Goal: Navigation & Orientation: Find specific page/section

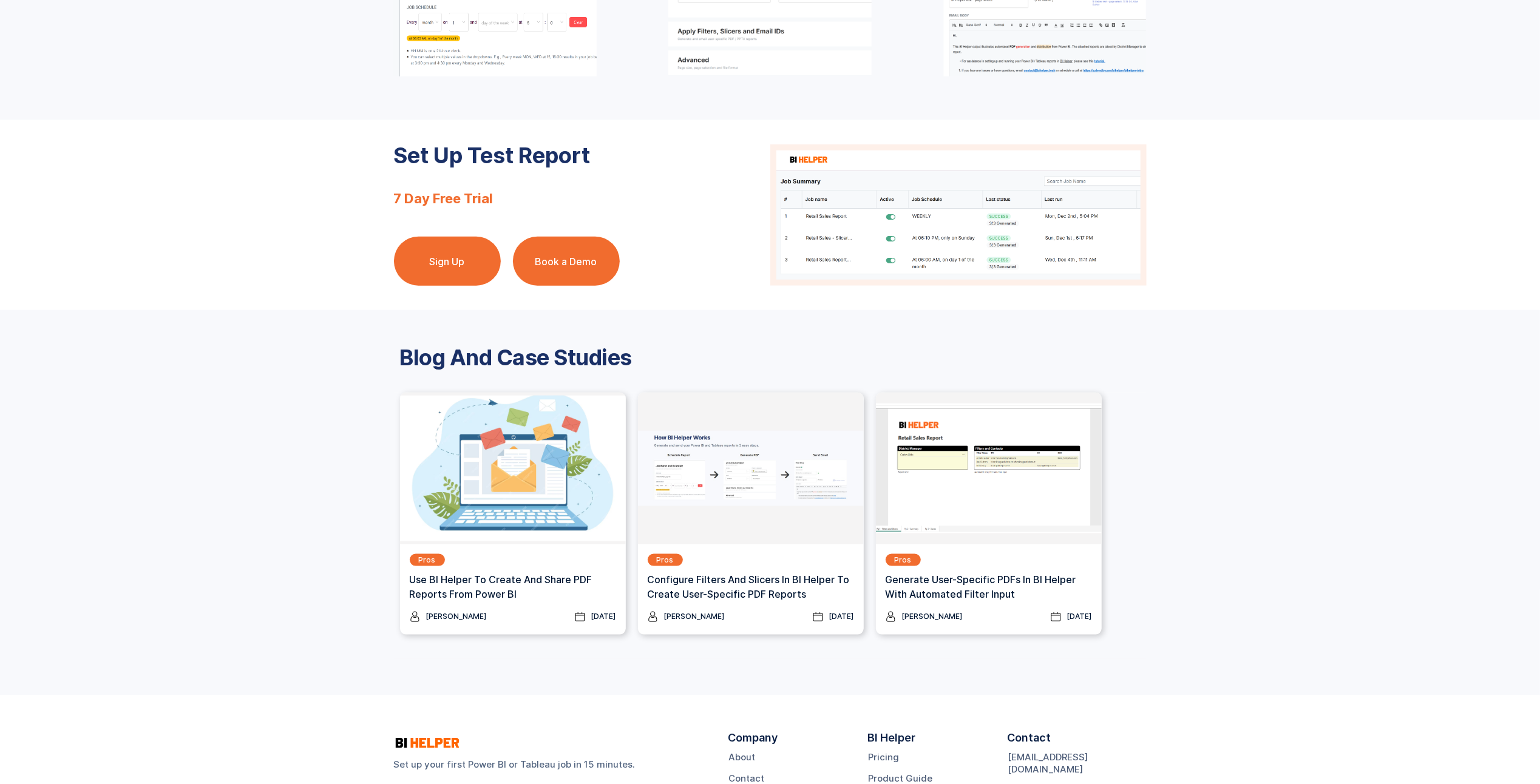
scroll to position [1274, 0]
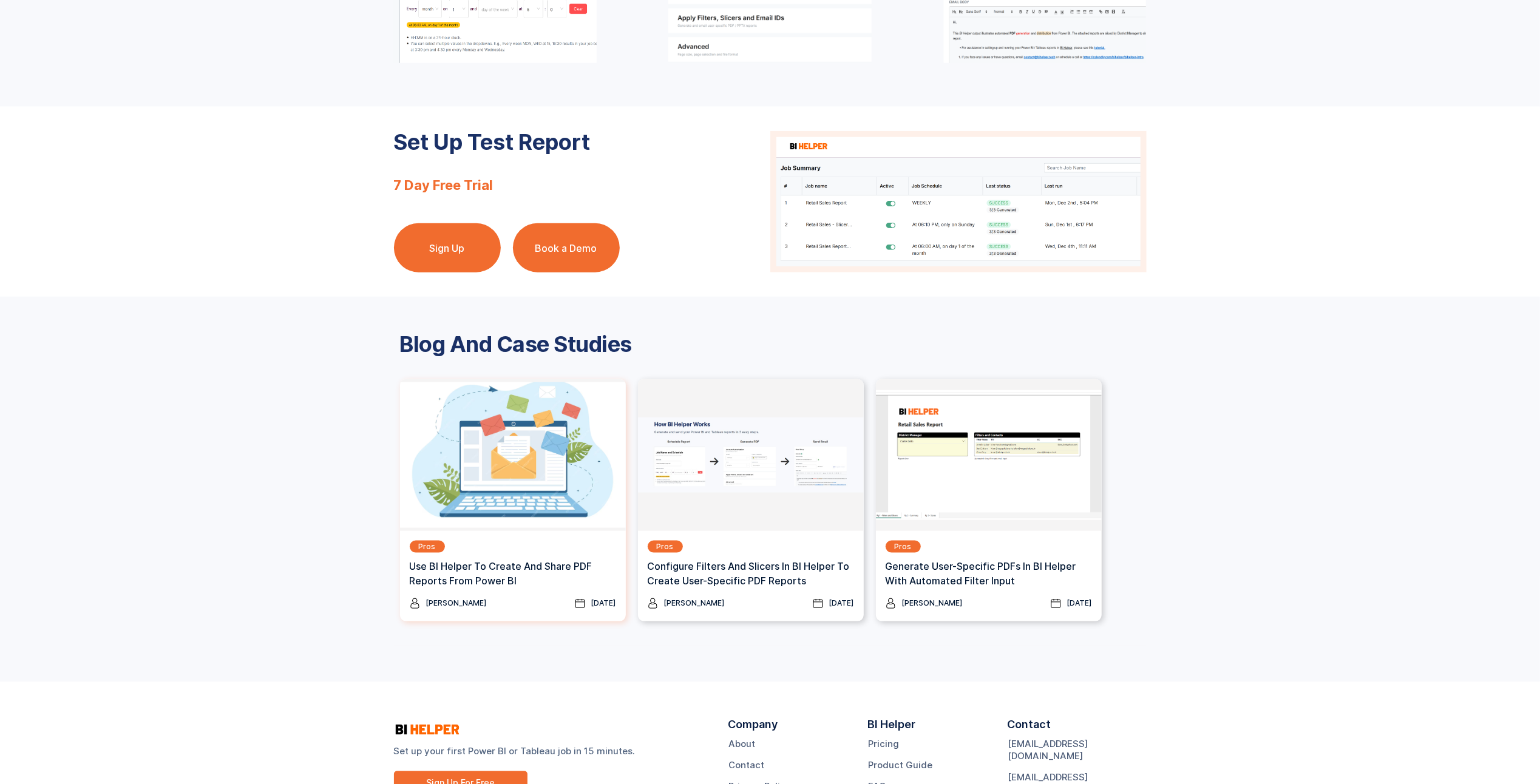
click at [427, 461] on img at bounding box center [512, 455] width 226 height 152
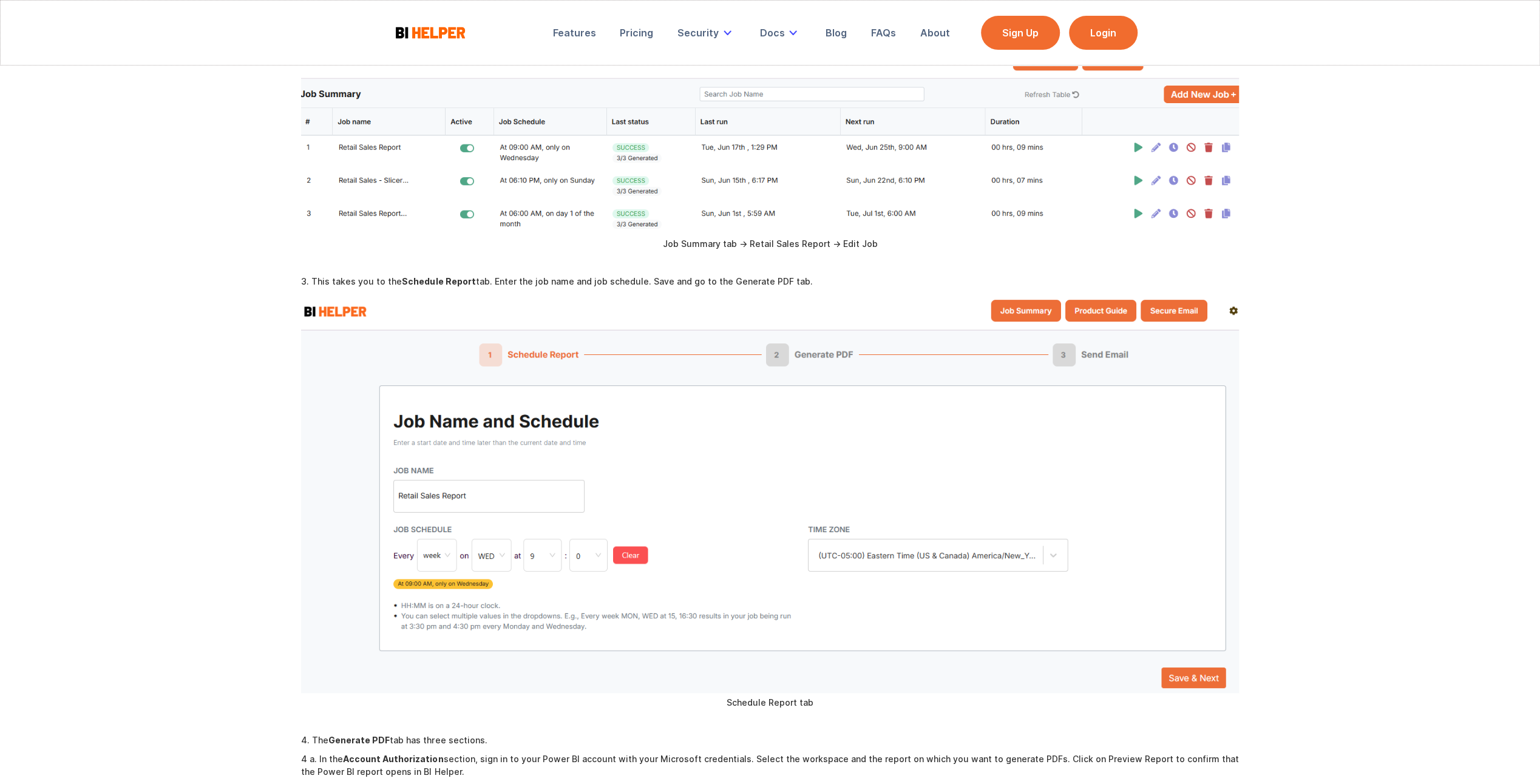
scroll to position [243, 0]
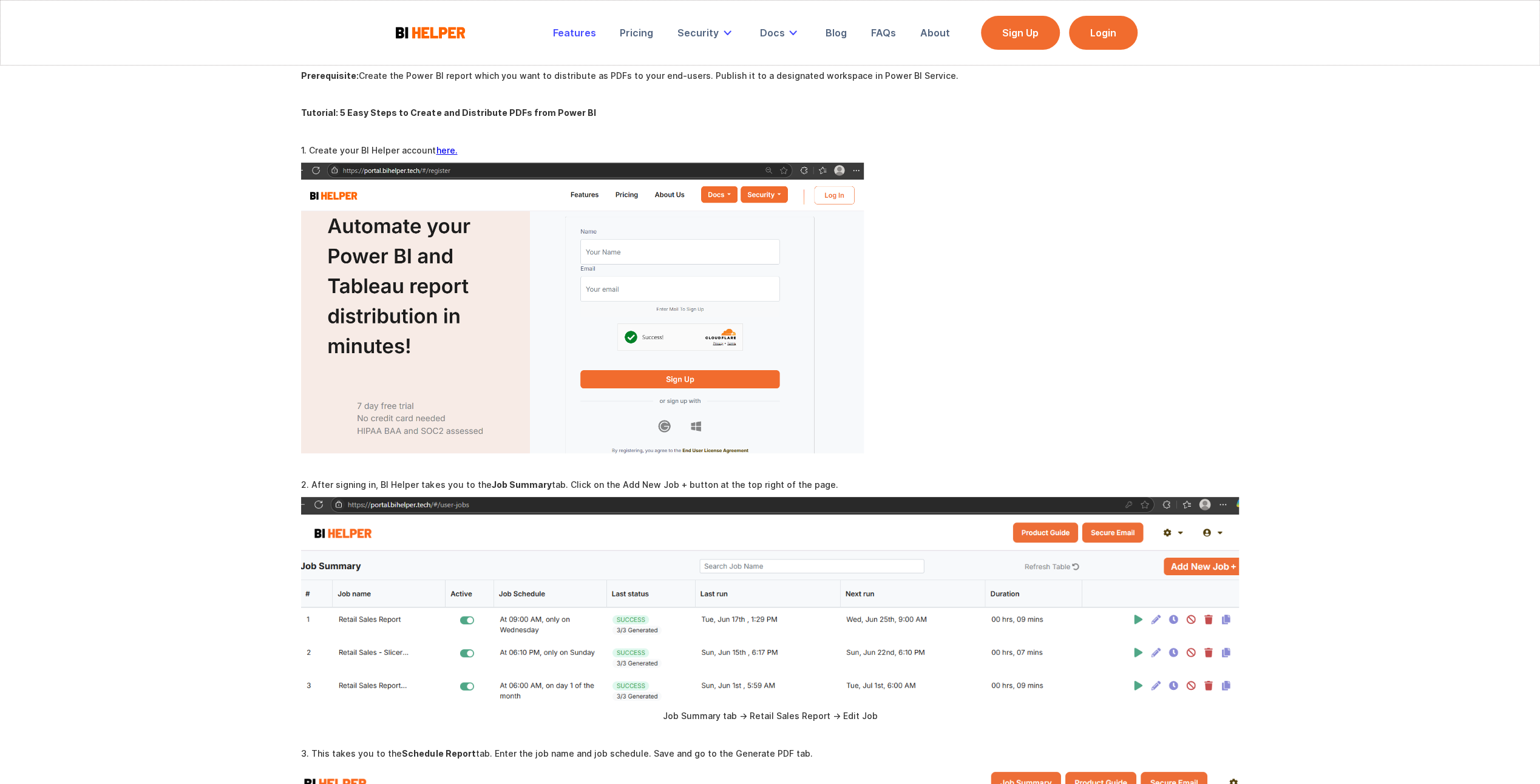
click at [575, 28] on div "Features" at bounding box center [574, 33] width 43 height 12
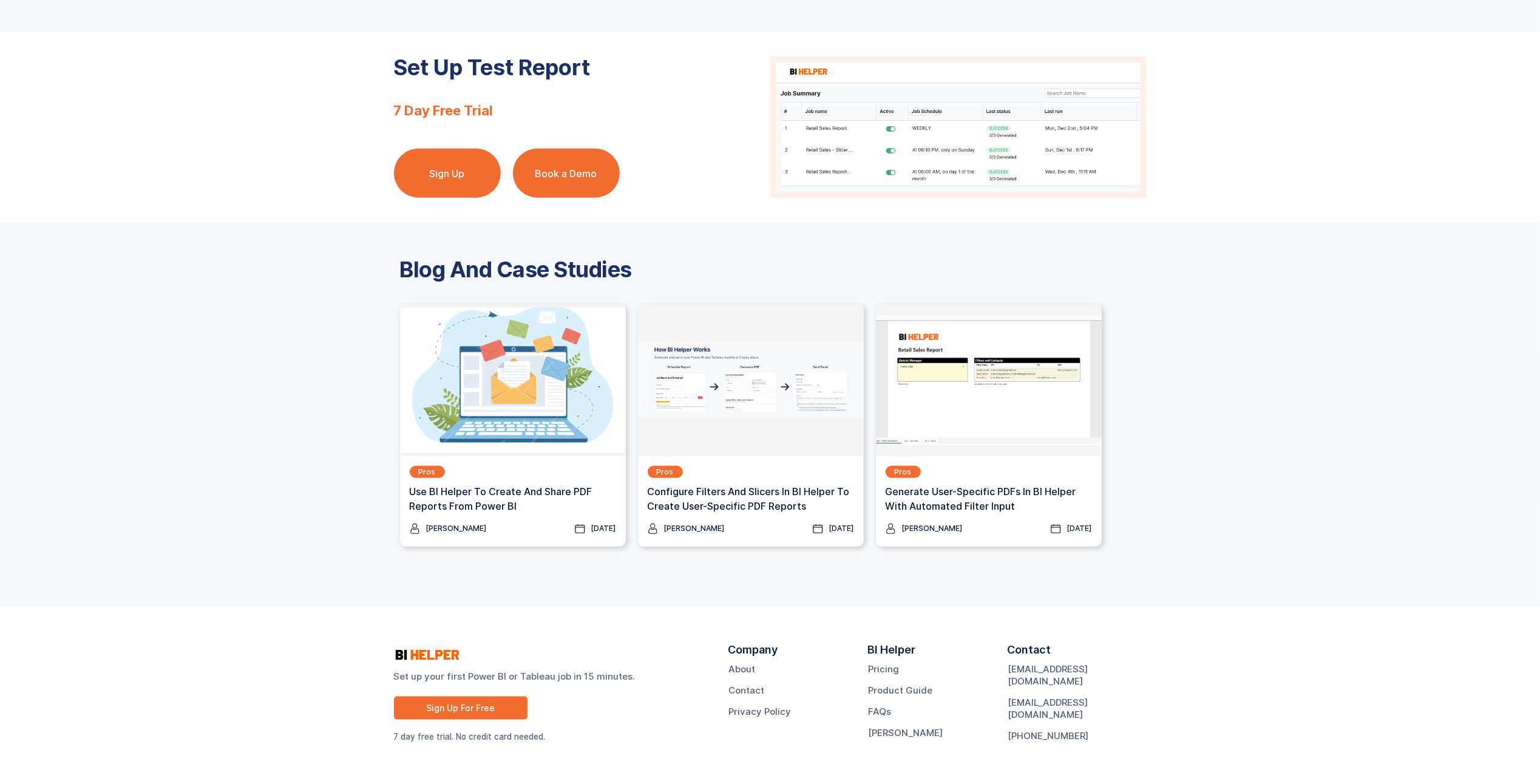
scroll to position [1350, 0]
